Goal: Task Accomplishment & Management: Use online tool/utility

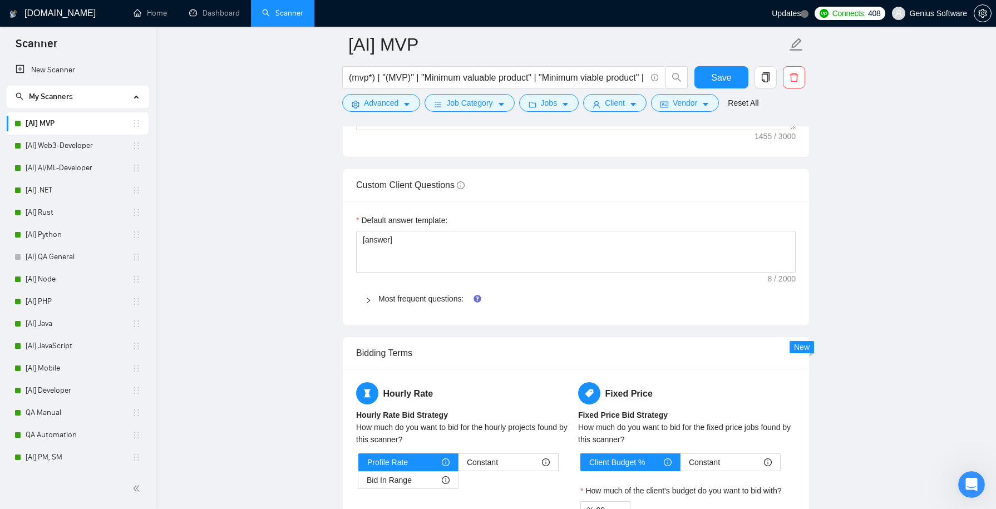
scroll to position [1600, 0]
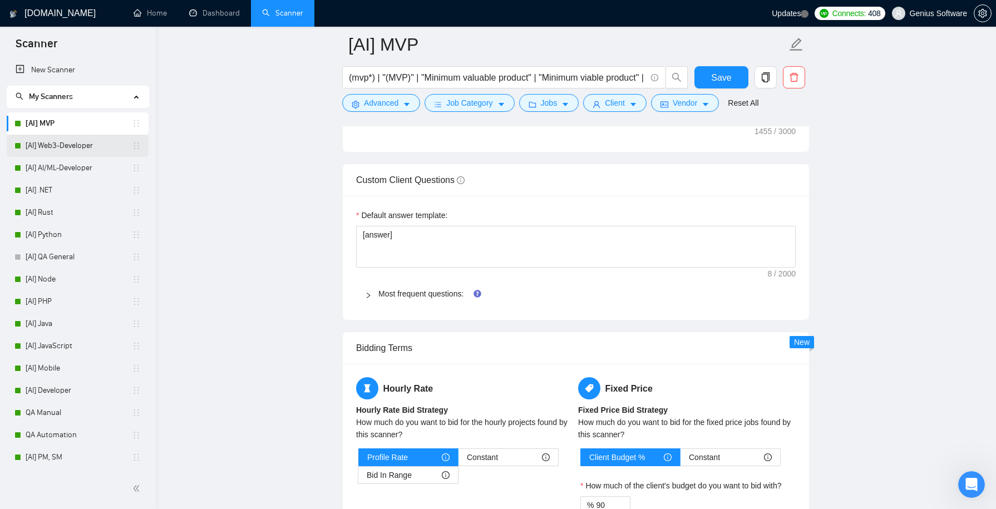
click at [57, 146] on link "[AI] Web3-Developer" at bounding box center [79, 146] width 106 height 22
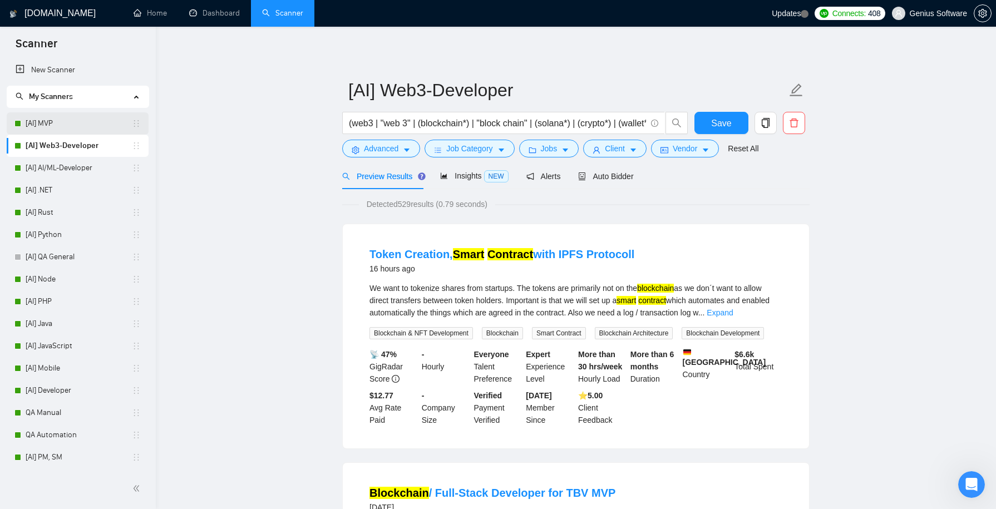
click at [68, 121] on link "[AI] MVP" at bounding box center [79, 123] width 106 height 22
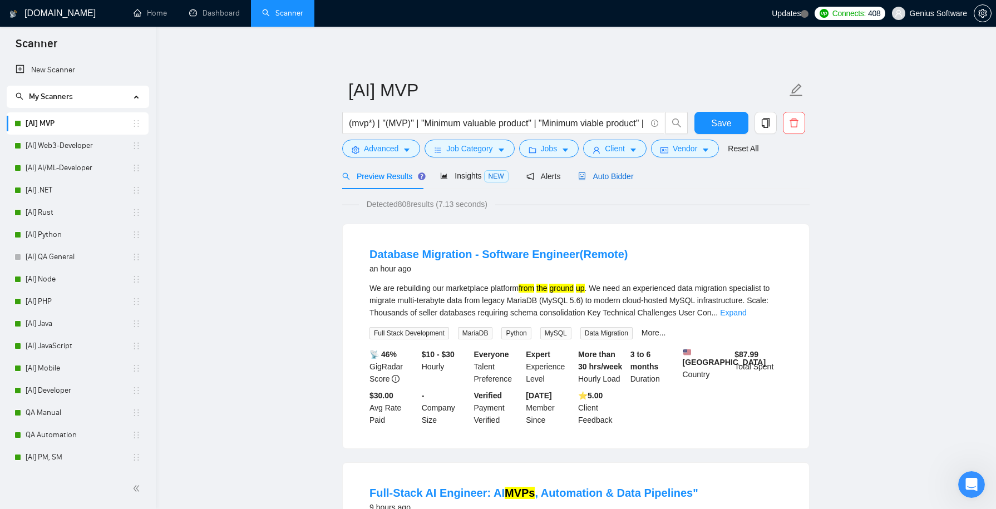
click at [607, 178] on span "Auto Bidder" at bounding box center [605, 176] width 55 height 9
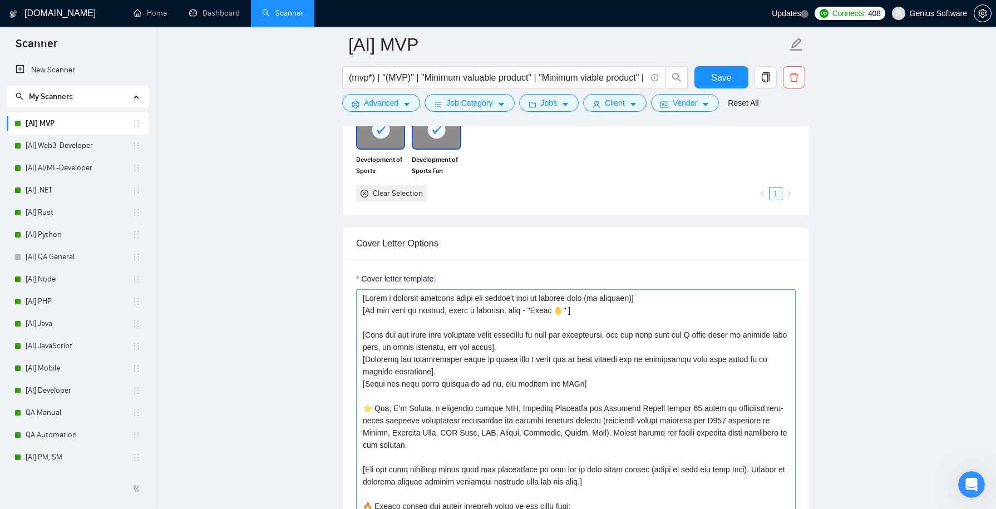
scroll to position [47, 0]
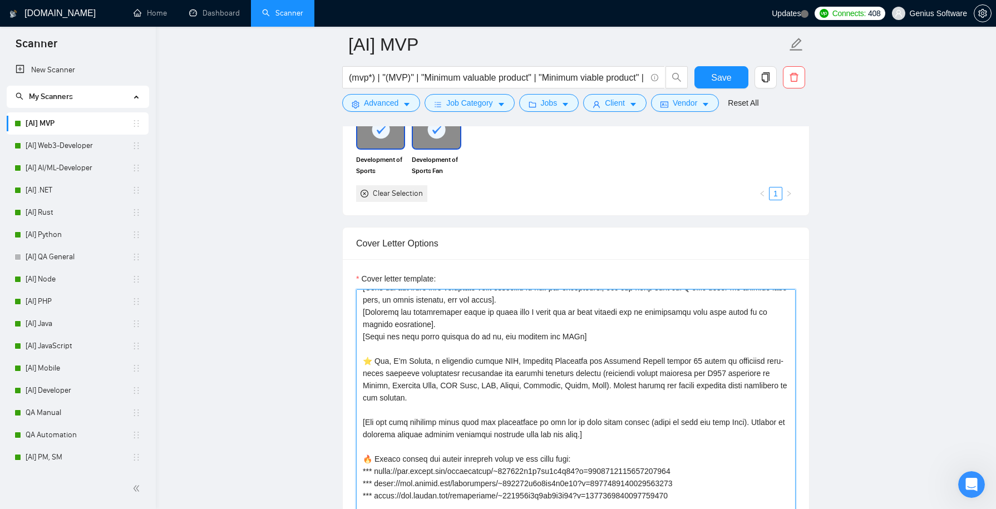
click at [581, 355] on textarea "Cover letter template:" at bounding box center [575, 414] width 439 height 250
drag, startPoint x: 583, startPoint y: 355, endPoint x: 659, endPoint y: 358, distance: 75.7
click at [659, 358] on textarea "Cover letter template:" at bounding box center [575, 414] width 439 height 250
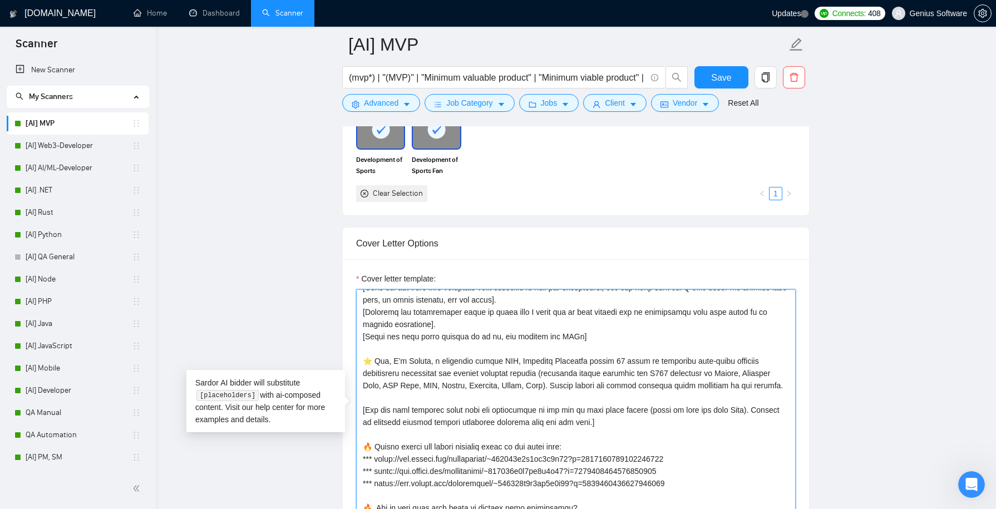
click at [616, 356] on textarea "Cover letter template:" at bounding box center [575, 414] width 439 height 250
type textarea "[Lorem i dolorsit ametcons adipi eli seddoe't inci ut laboree dolo (ma aliquaen…"
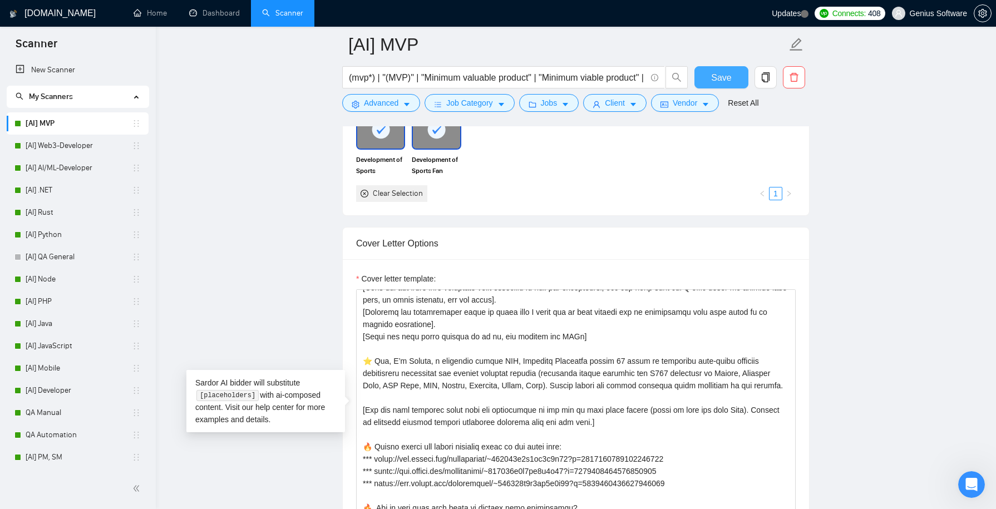
click at [720, 77] on span "Save" at bounding box center [721, 78] width 20 height 14
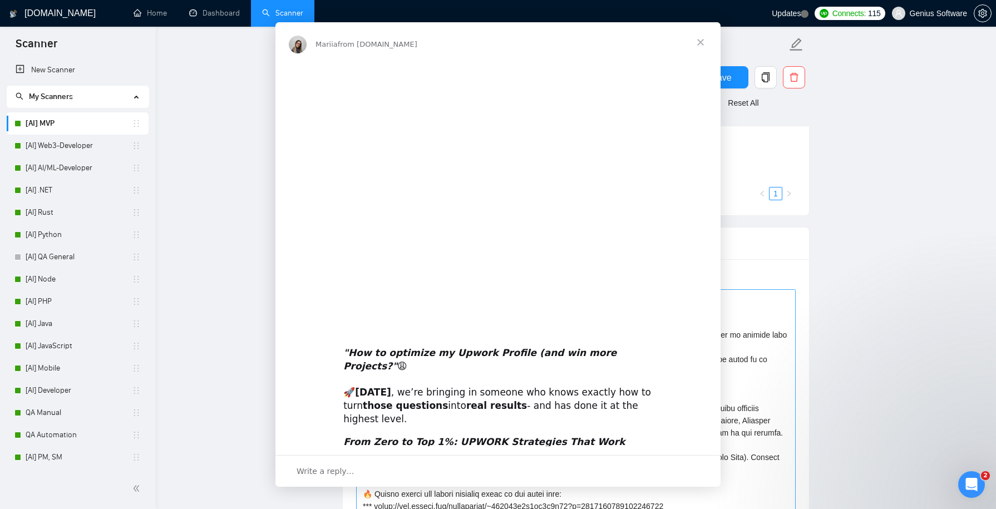
scroll to position [0, 0]
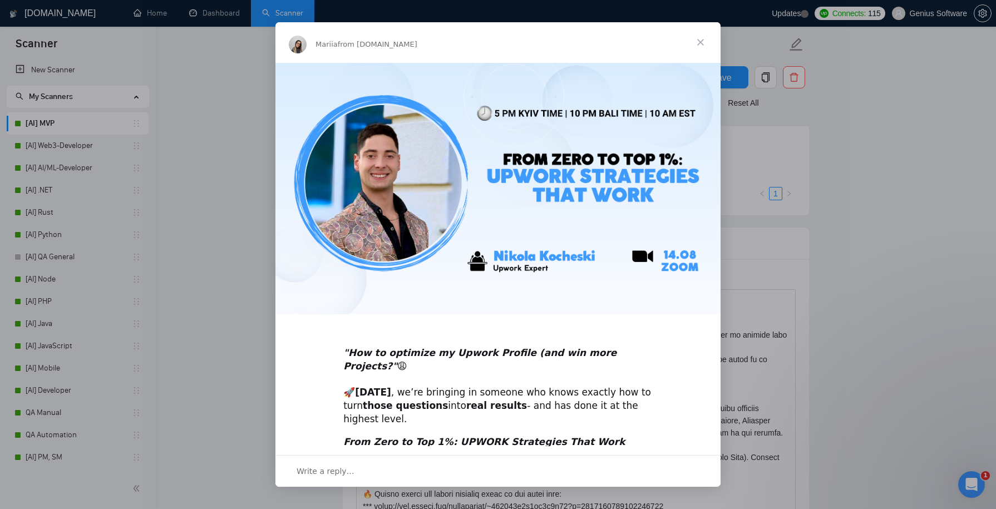
click at [699, 39] on span "Close" at bounding box center [700, 42] width 40 height 40
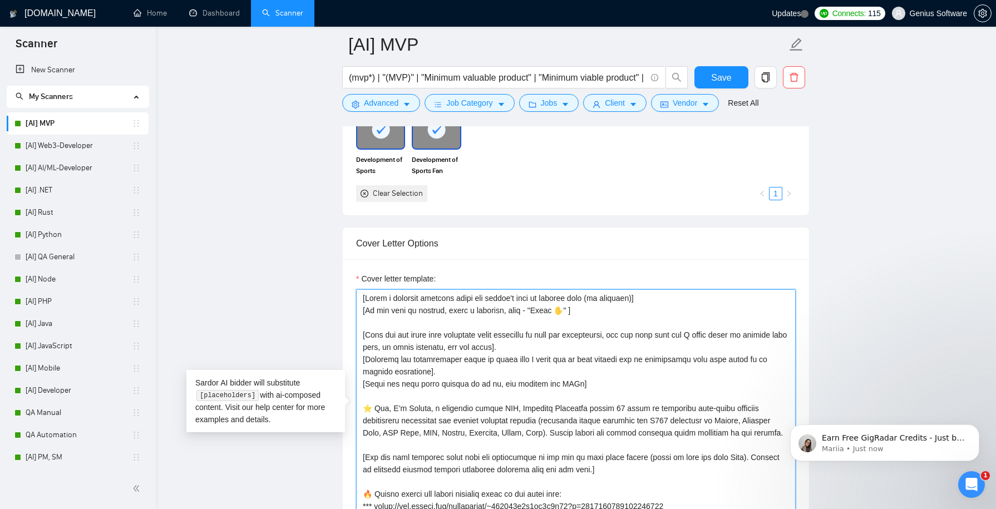
drag, startPoint x: 574, startPoint y: 380, endPoint x: 358, endPoint y: 378, distance: 216.4
click at [358, 378] on textarea "Cover letter template:" at bounding box center [575, 414] width 439 height 250
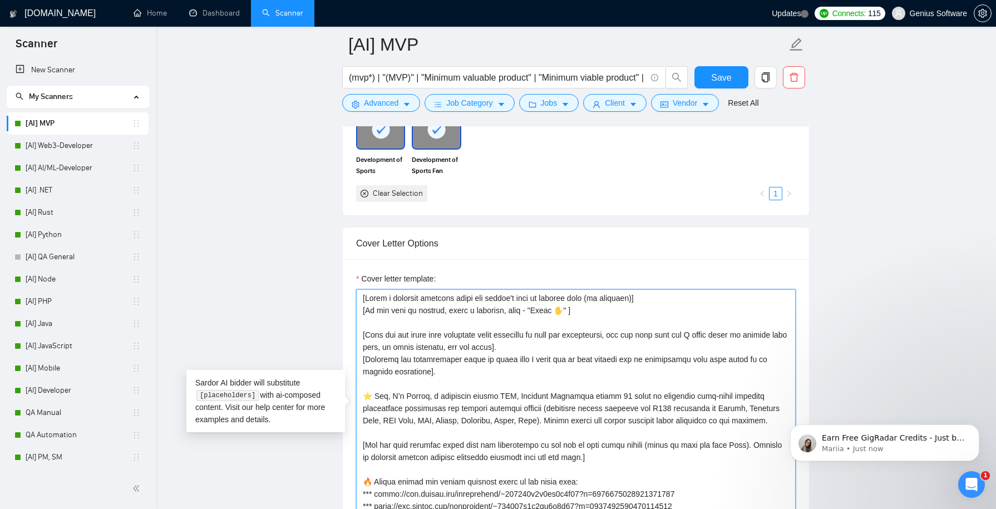
paste textarea "[Write the text below exactly as it is, and include all URLs]"
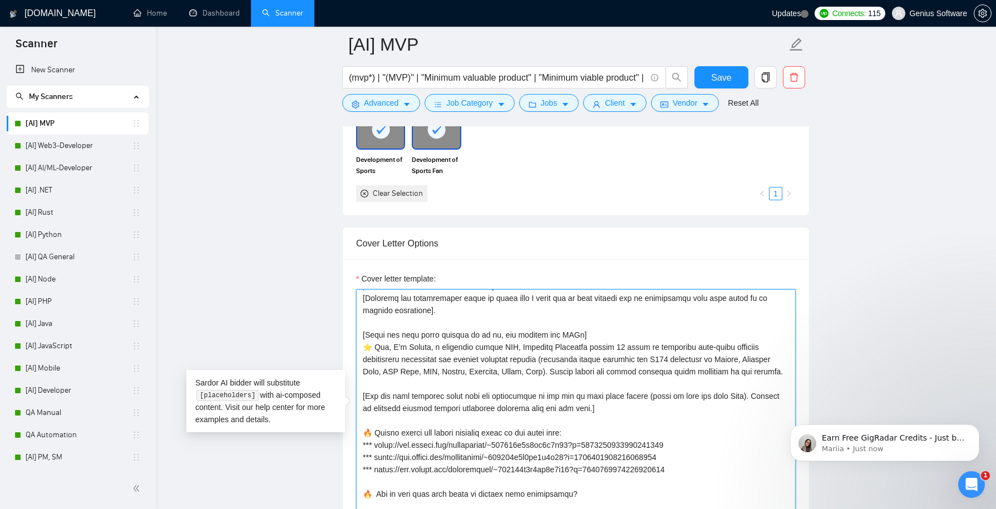
scroll to position [73, 0]
click at [513, 428] on textarea "Cover letter template:" at bounding box center [575, 414] width 439 height 250
type textarea "[Lorem i dolorsit ametcons adipi eli seddoe't inci ut laboree dolo (ma aliquaen…"
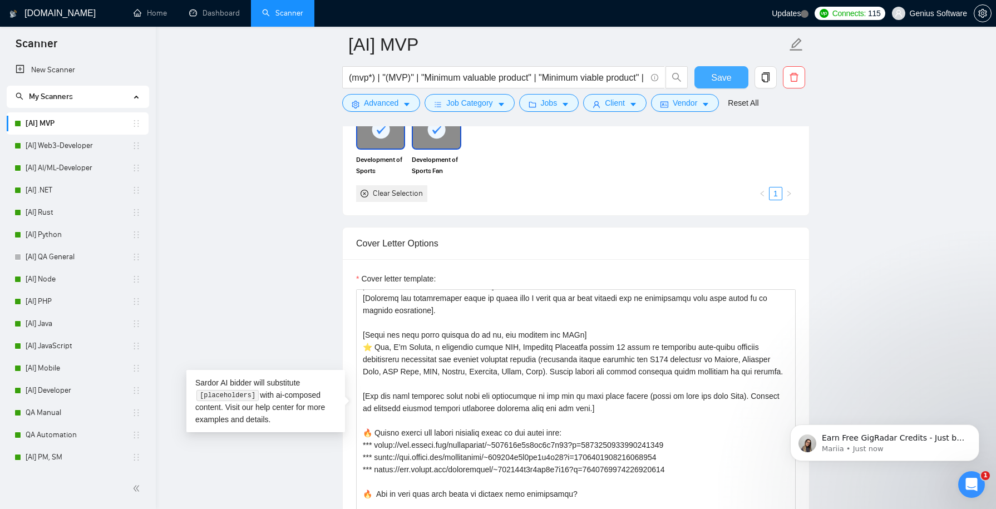
click at [720, 76] on span "Save" at bounding box center [721, 78] width 20 height 14
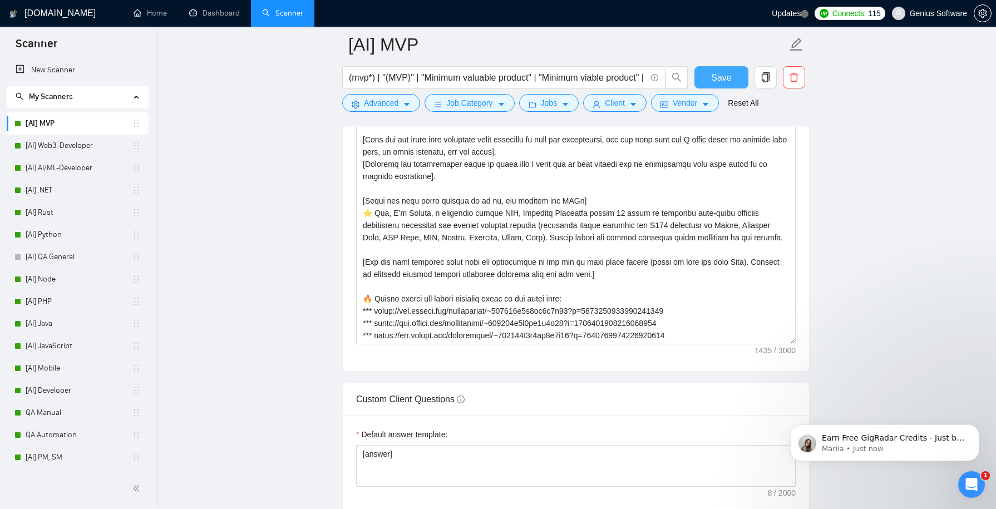
scroll to position [1184, 0]
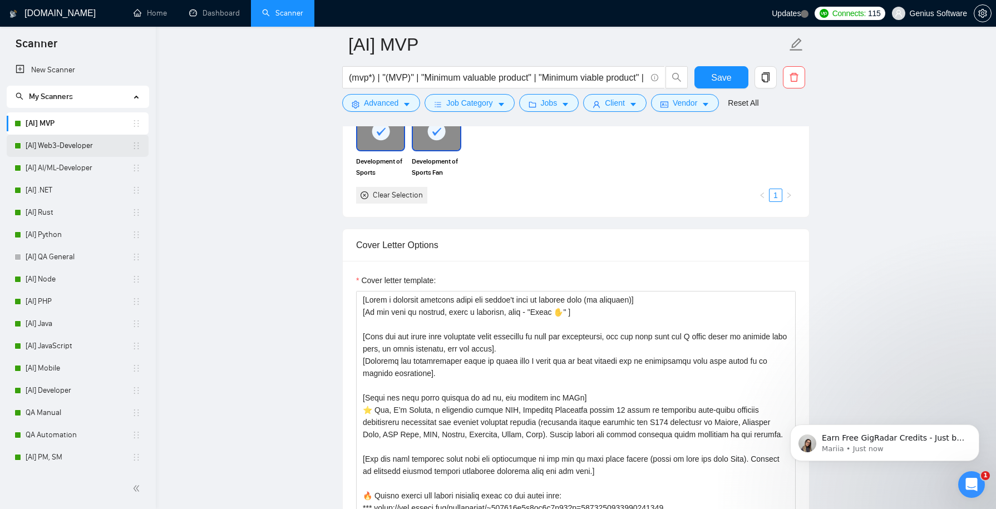
click at [103, 146] on link "[AI] Web3-Developer" at bounding box center [79, 146] width 106 height 22
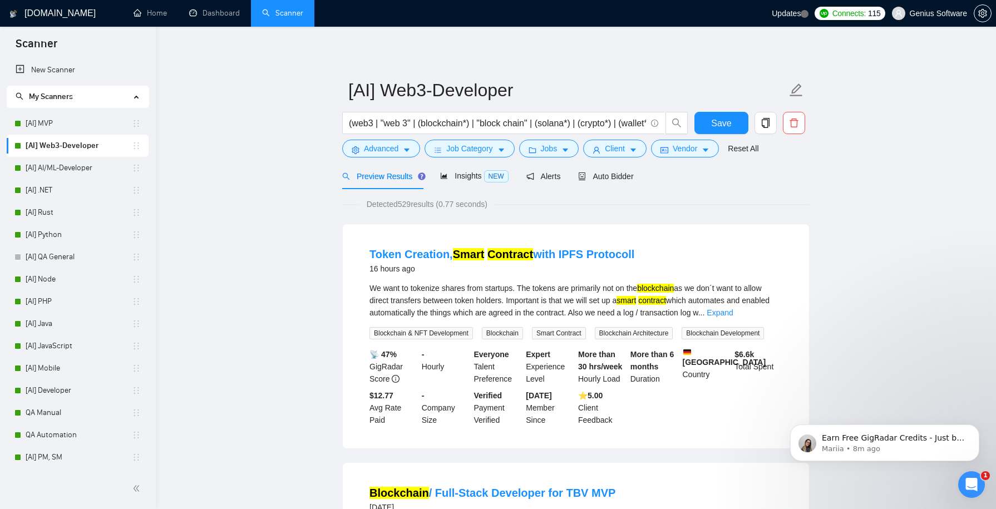
scroll to position [1745, 0]
